Goal: Task Accomplishment & Management: Manage account settings

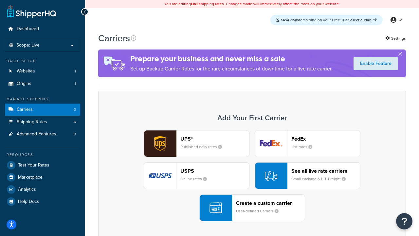
click at [252, 176] on div "UPS® Published daily rates FedEx List rates USPS Online rates See all live rate…" at bounding box center [252, 175] width 294 height 91
click at [326, 139] on header "FedEx" at bounding box center [326, 139] width 69 height 6
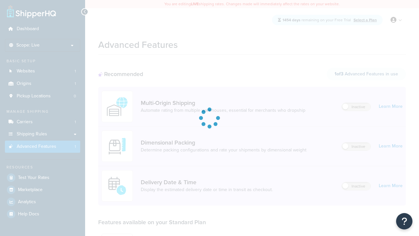
scroll to position [171, 0]
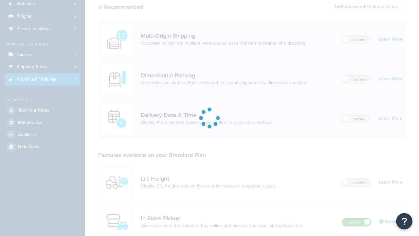
click at [357, 218] on label "Active" at bounding box center [356, 222] width 29 height 8
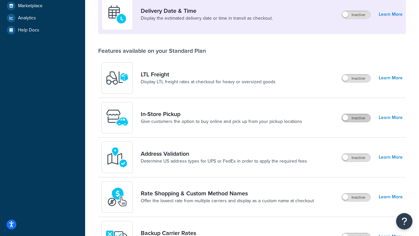
scroll to position [159, 0]
